Goal: Transaction & Acquisition: Download file/media

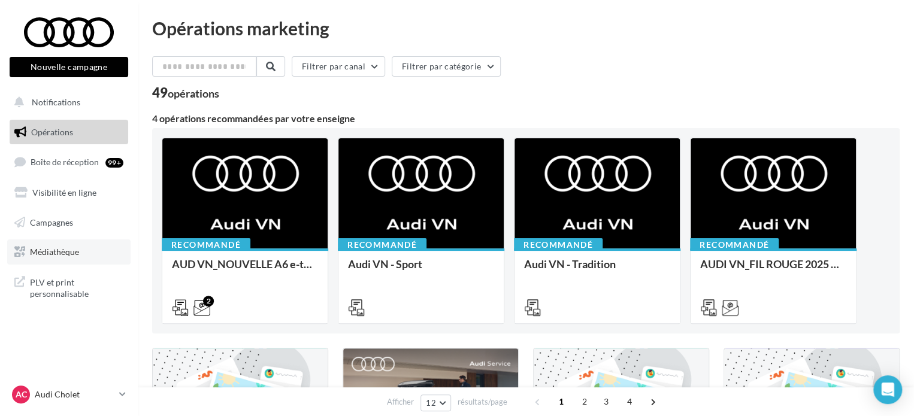
click at [52, 250] on span "Médiathèque" at bounding box center [54, 252] width 49 height 10
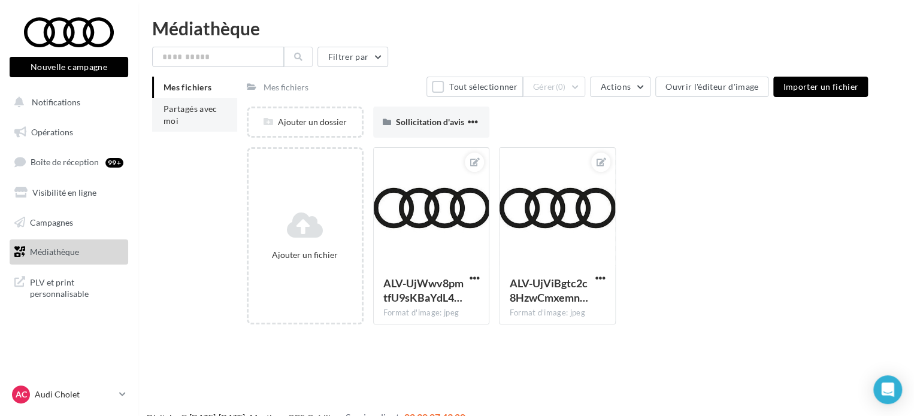
click at [191, 118] on li "Partagés avec moi" at bounding box center [194, 115] width 85 height 34
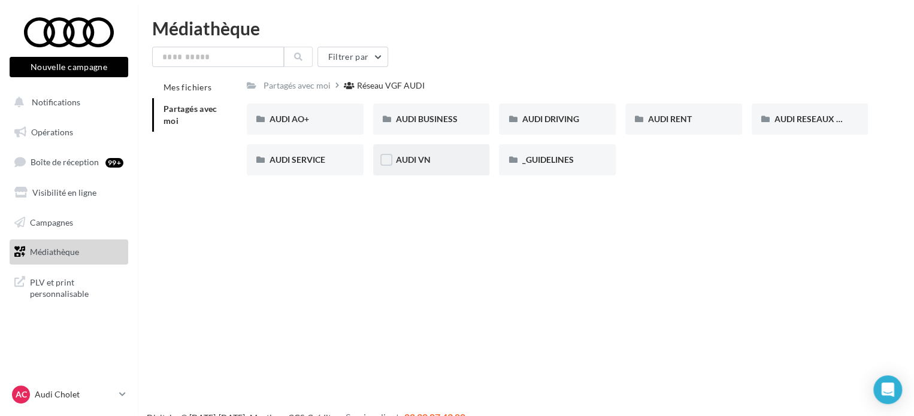
click at [420, 166] on div "AUDI VN" at bounding box center [431, 160] width 71 height 12
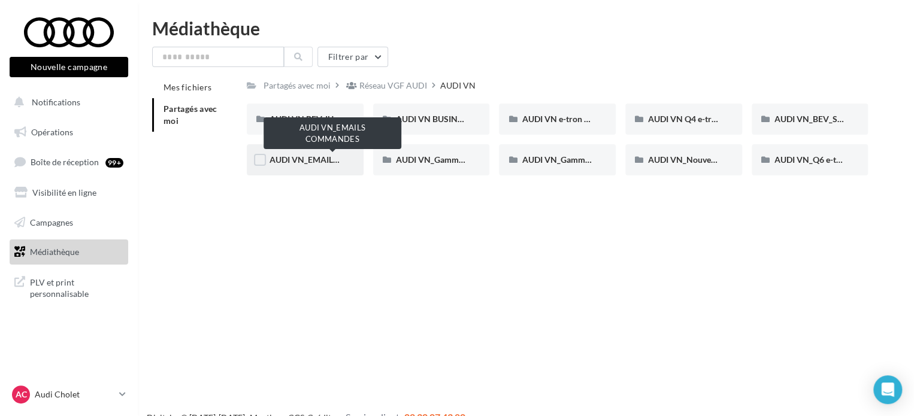
click at [321, 165] on span "AUDI VN_EMAILS COMMANDES" at bounding box center [333, 160] width 126 height 10
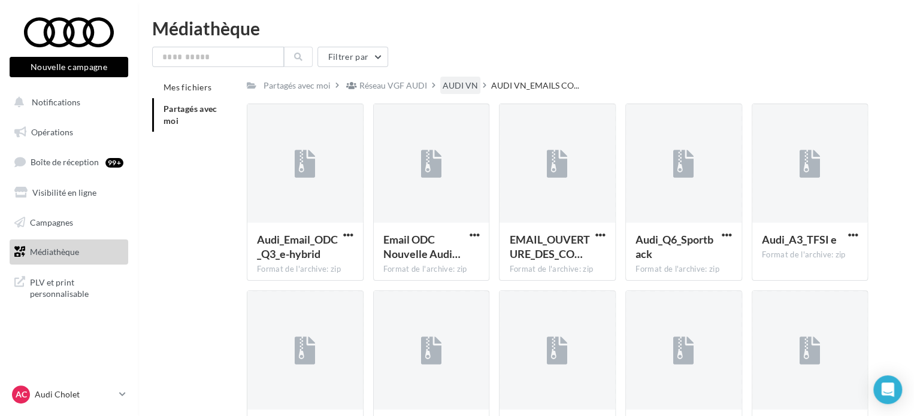
click at [453, 86] on div "AUDI VN" at bounding box center [460, 86] width 35 height 12
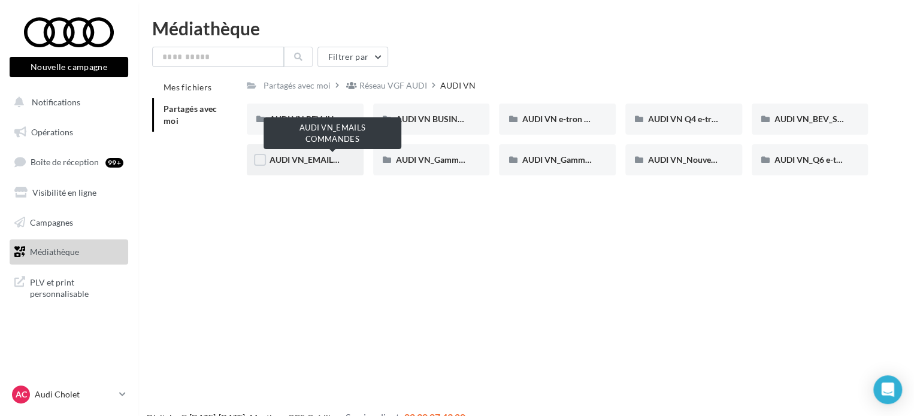
click at [305, 160] on span "AUDI VN_EMAILS COMMANDES" at bounding box center [333, 160] width 126 height 10
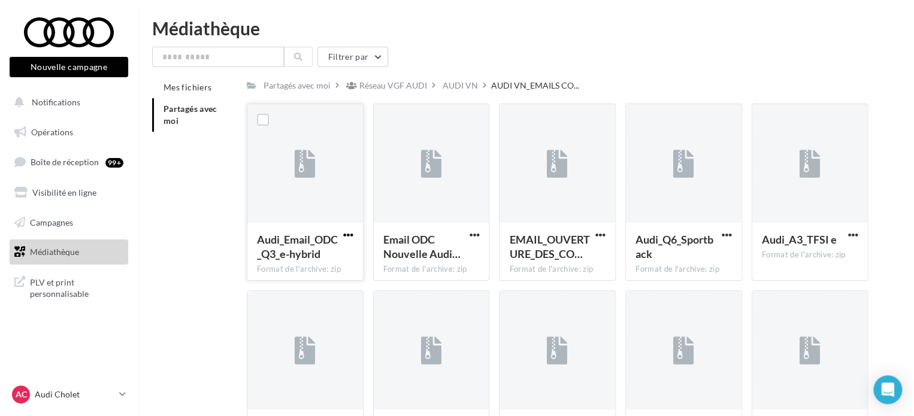
click at [352, 233] on span "button" at bounding box center [348, 235] width 10 height 10
click at [316, 259] on button "Télécharger" at bounding box center [296, 258] width 120 height 31
